Goal: Task Accomplishment & Management: Use online tool/utility

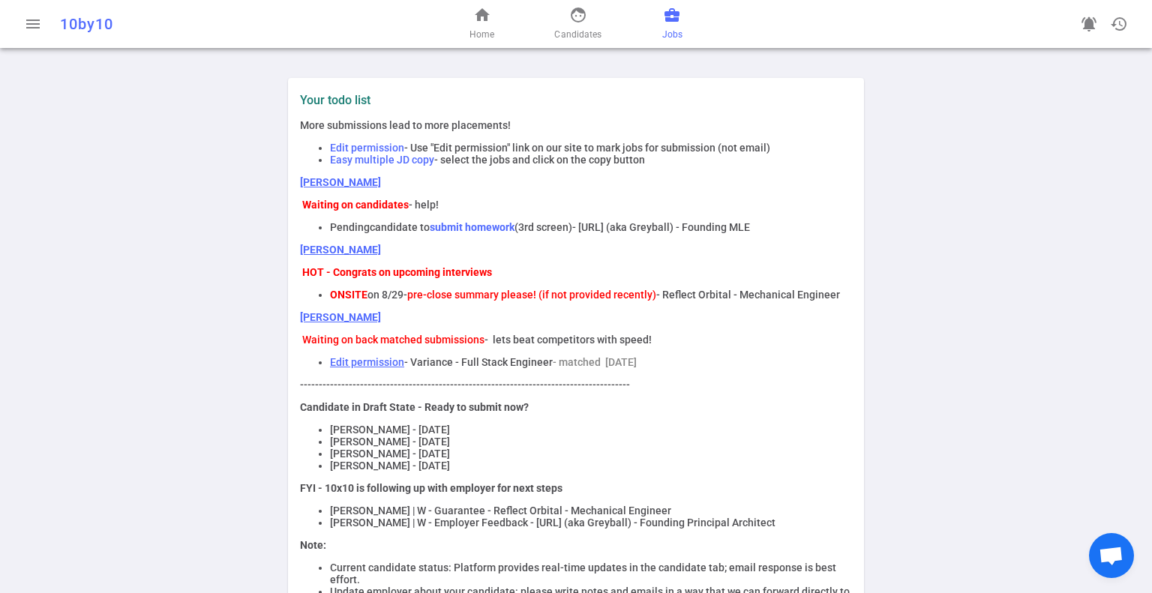
click at [677, 20] on span "business_center" at bounding box center [672, 15] width 18 height 18
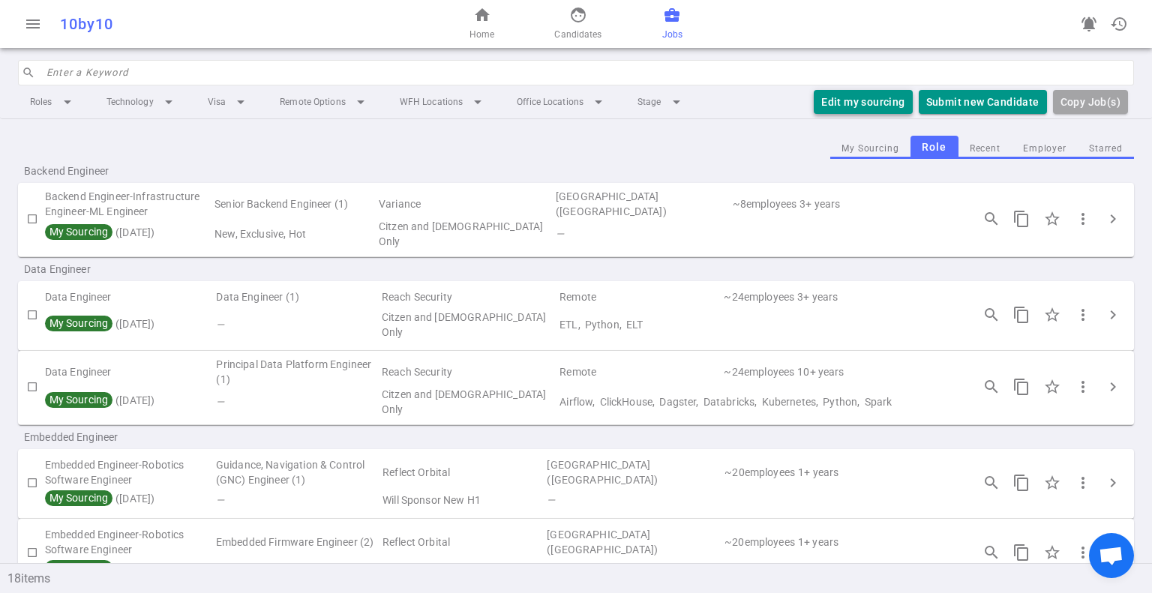
click at [855, 107] on button "Edit my sourcing" at bounding box center [863, 102] width 98 height 25
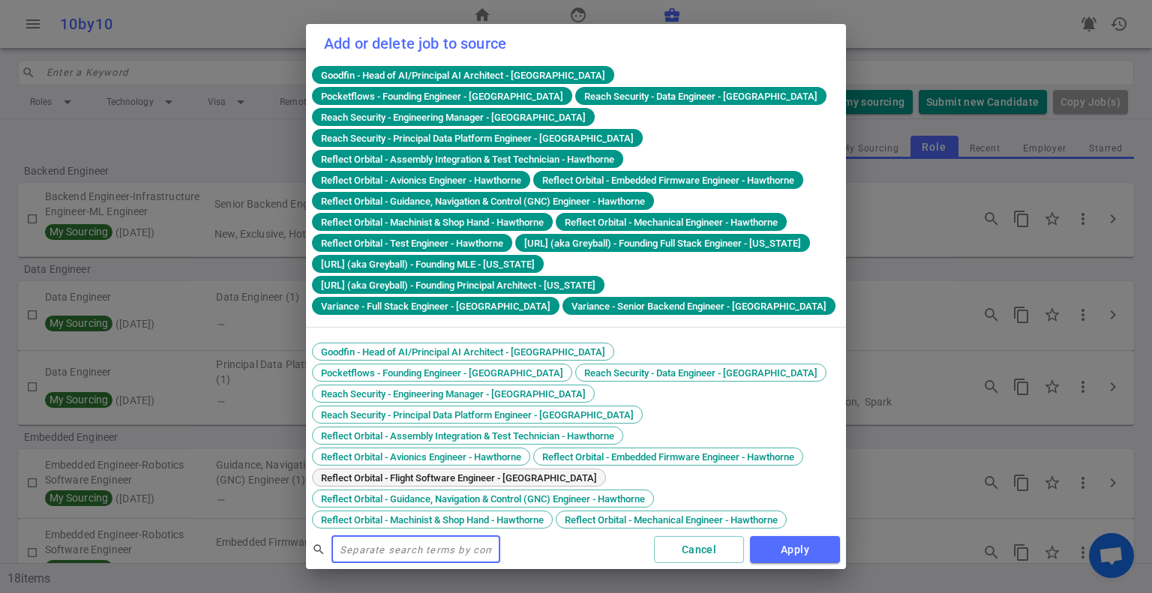
click at [472, 473] on span "Reflect Orbital - Flight Software Engineer - [GEOGRAPHIC_DATA]" at bounding box center [459, 478] width 287 height 11
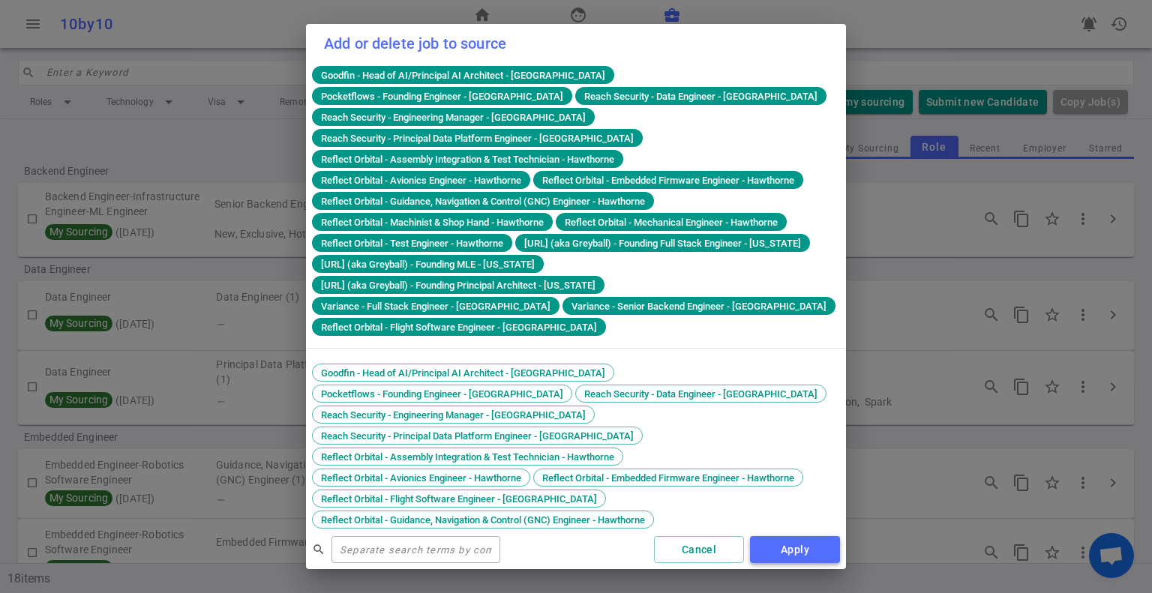
click at [797, 545] on button "Apply" at bounding box center [795, 550] width 90 height 28
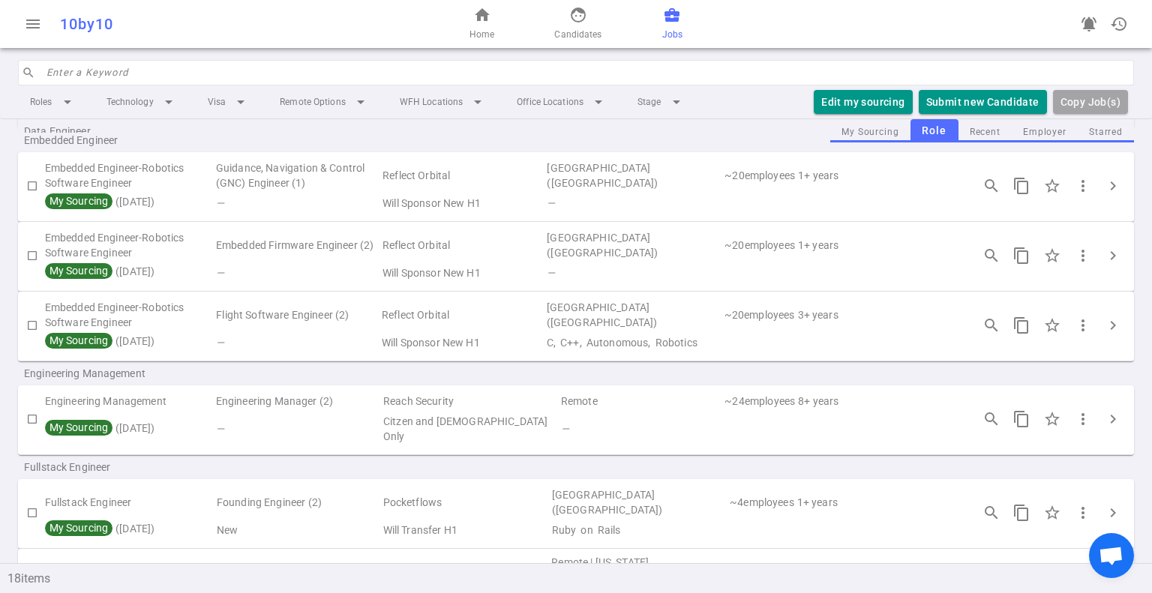
scroll to position [300, 0]
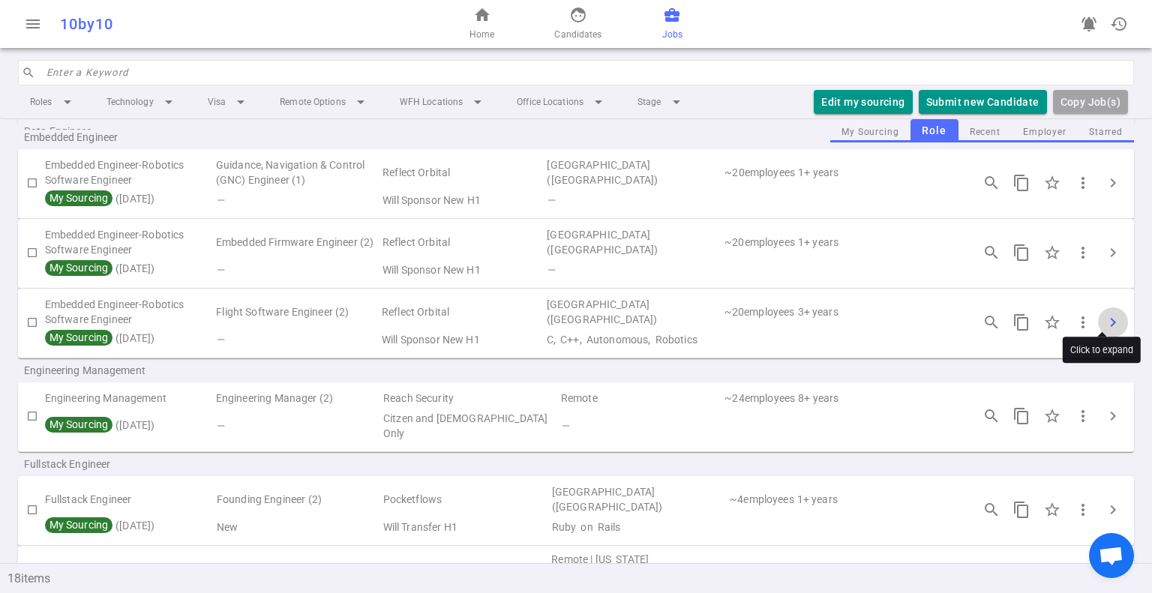
click at [1108, 314] on span "chevron_right" at bounding box center [1113, 323] width 18 height 18
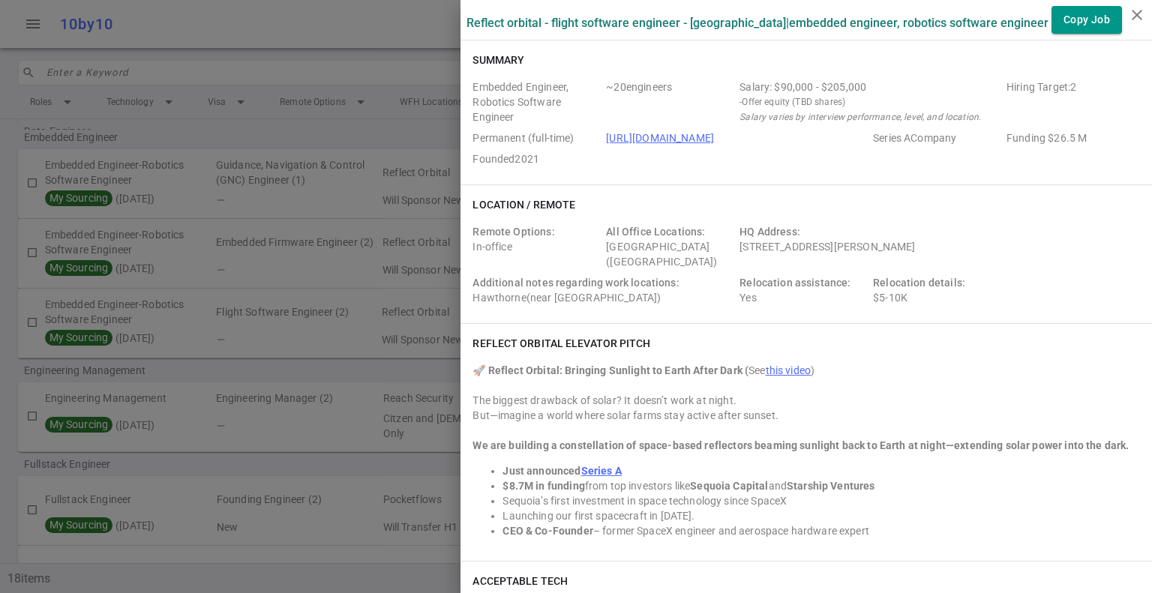
click at [467, 21] on label "Reflect Orbital - Flight Software Engineer - Hawthorne | Embedded Engineer, Rob…" at bounding box center [758, 23] width 582 height 14
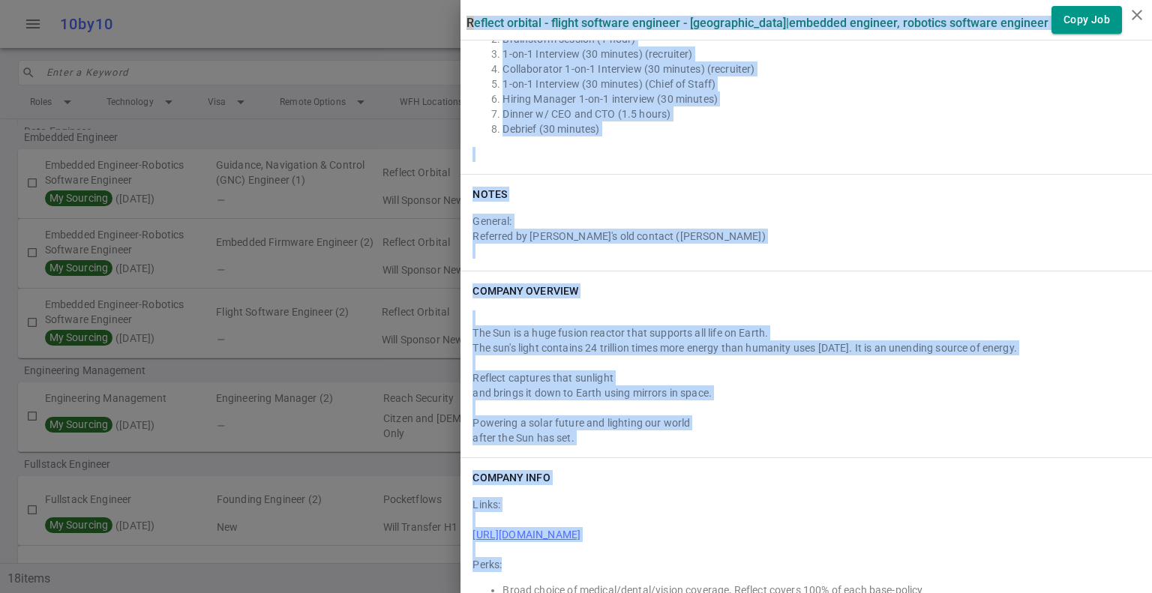
scroll to position [2502, 0]
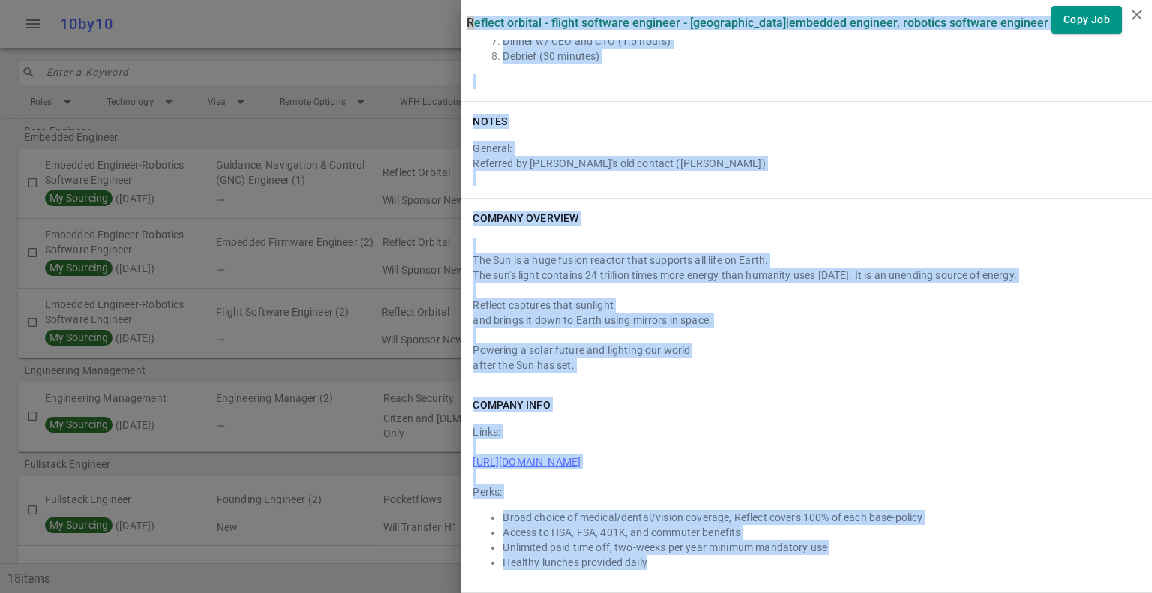
drag, startPoint x: 456, startPoint y: 21, endPoint x: 972, endPoint y: 565, distance: 749.9
copy div "Loremip Dolorsi - Ametco Adipisci Elitsedd - Eiusmodte | Incididu Utlabore, Etd…"
